Goal: Task Accomplishment & Management: Manage account settings

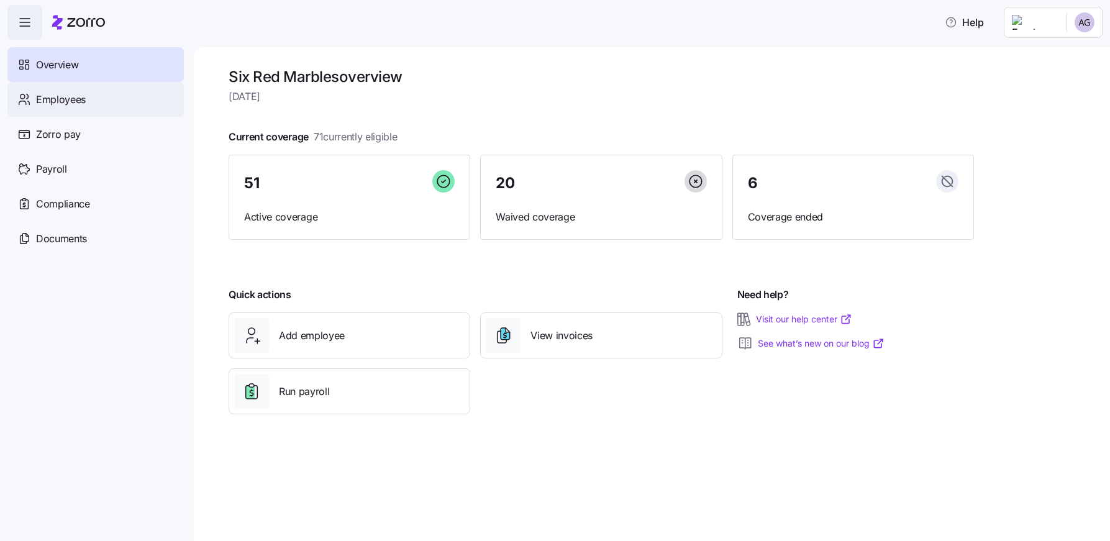
click at [103, 107] on div "Employees" at bounding box center [95, 99] width 176 height 35
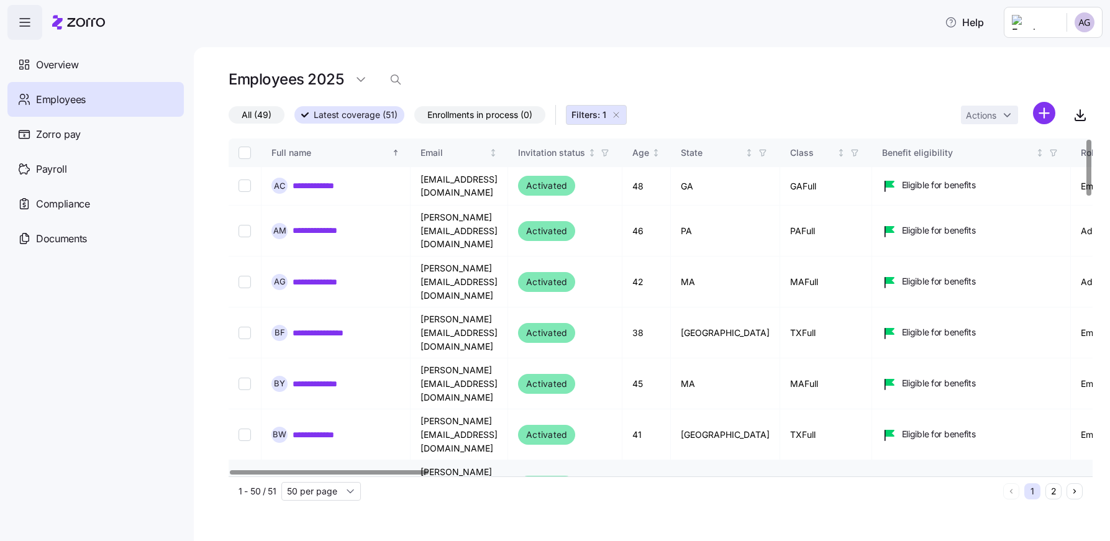
click at [312, 480] on link "**********" at bounding box center [316, 486] width 46 height 12
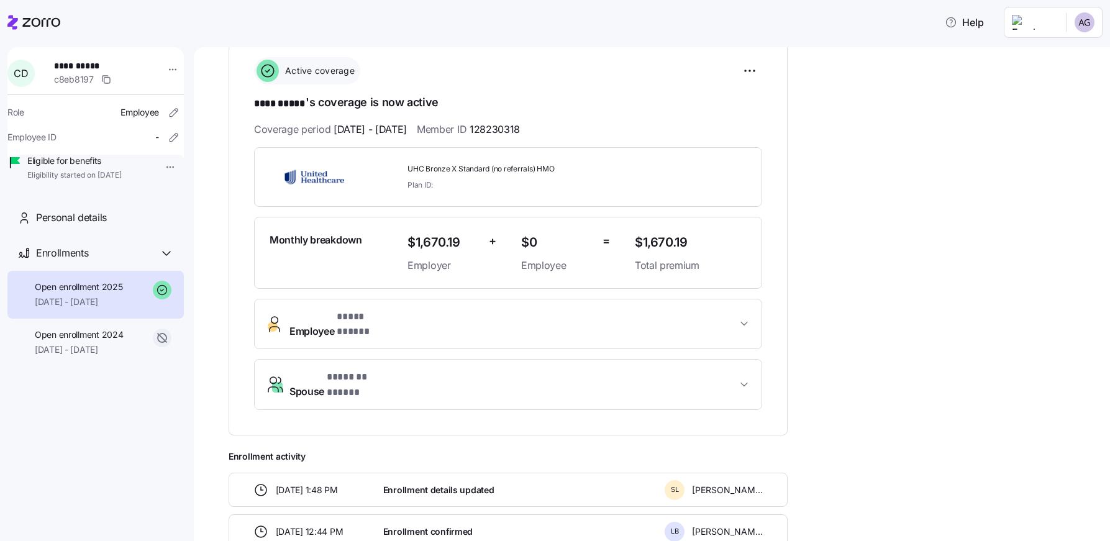
scroll to position [126, 0]
